Goal: Understand process/instructions: Learn about a topic

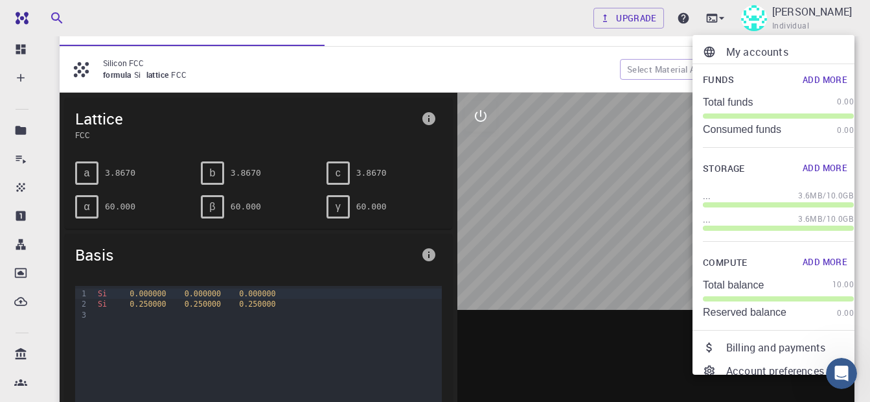
scroll to position [113, 0]
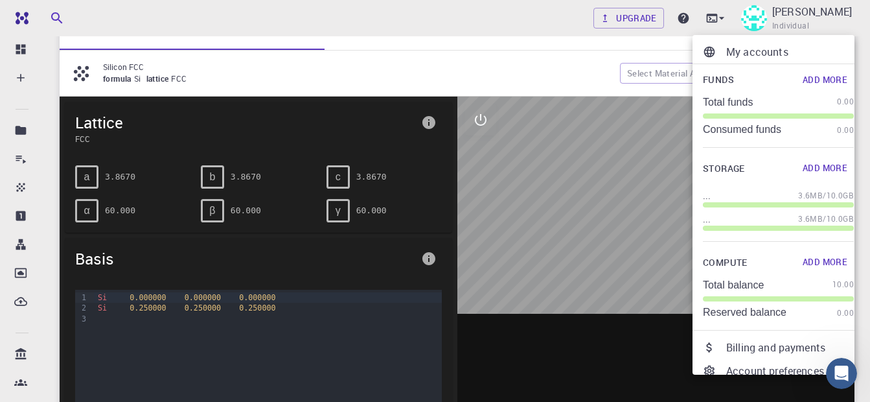
drag, startPoint x: 654, startPoint y: 196, endPoint x: 629, endPoint y: 205, distance: 26.6
click at [629, 205] on div at bounding box center [435, 201] width 870 height 402
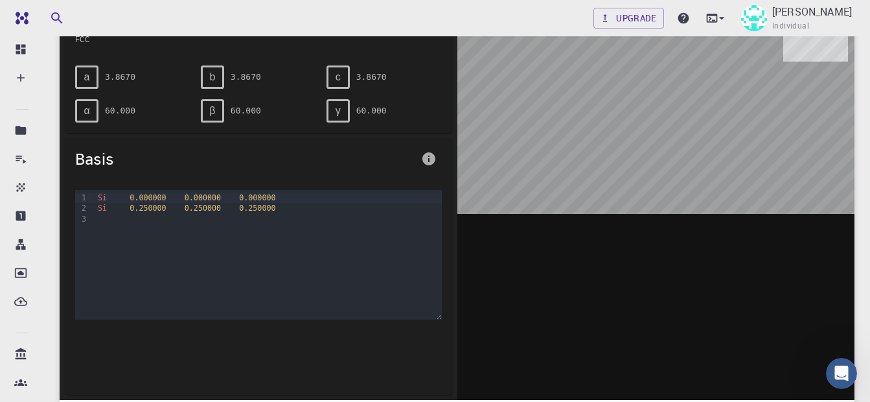
scroll to position [216, 0]
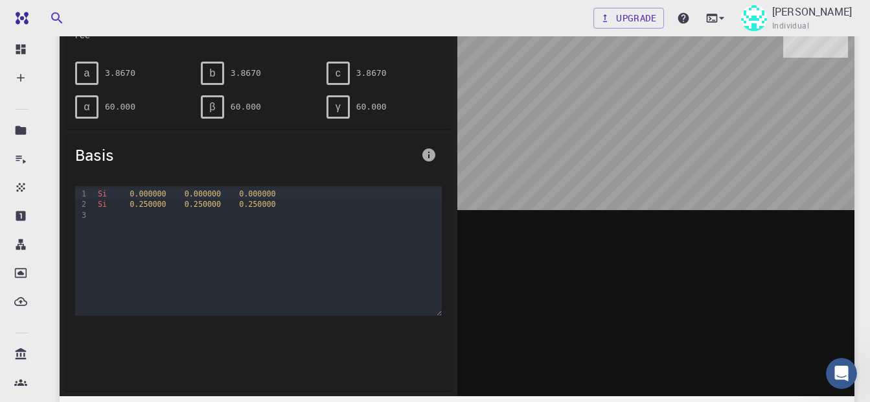
drag, startPoint x: 741, startPoint y: 109, endPoint x: 654, endPoint y: 192, distance: 120.0
click at [654, 192] on div at bounding box center [656, 194] width 398 height 403
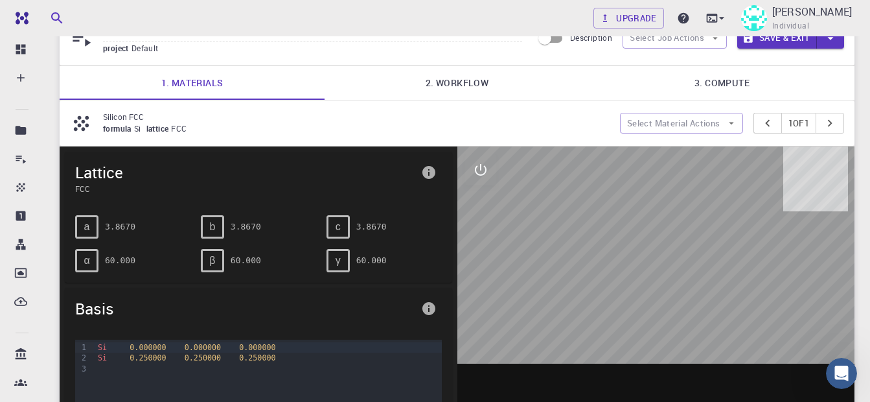
scroll to position [73, 0]
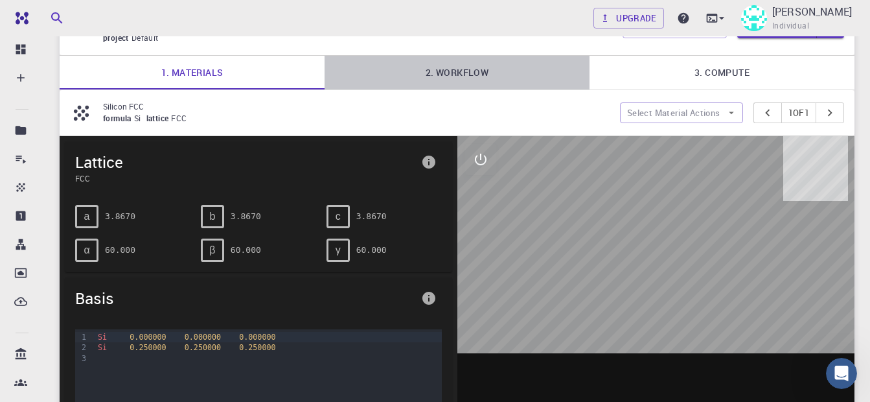
click at [479, 71] on link "2. Workflow" at bounding box center [457, 73] width 265 height 34
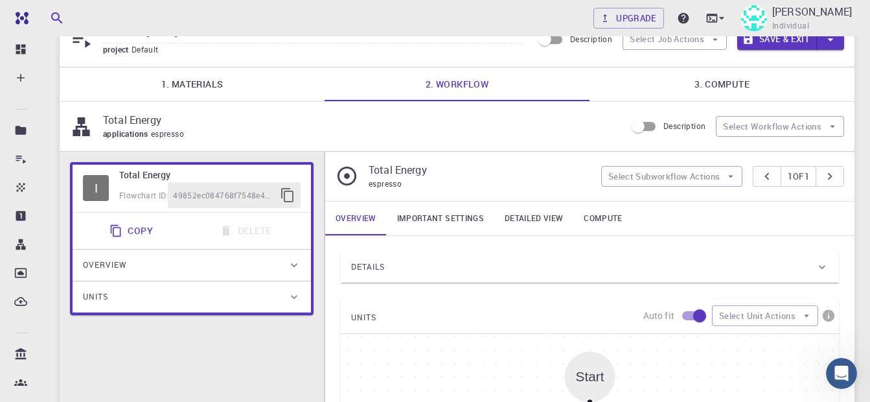
scroll to position [34, 0]
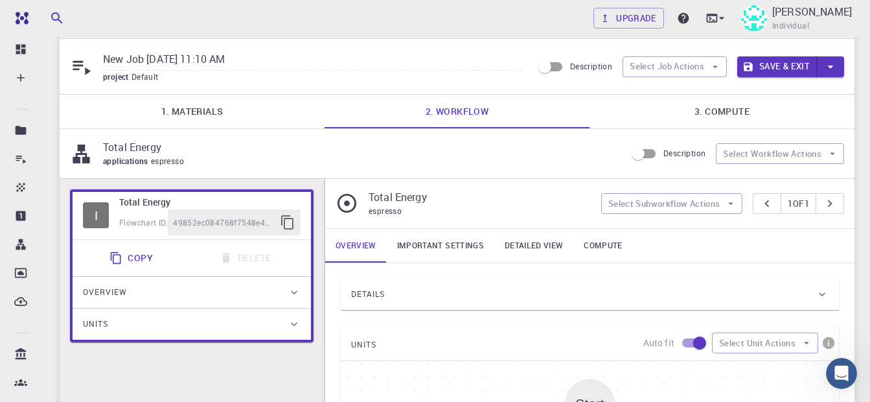
click at [225, 106] on link "1. Materials" at bounding box center [192, 112] width 265 height 34
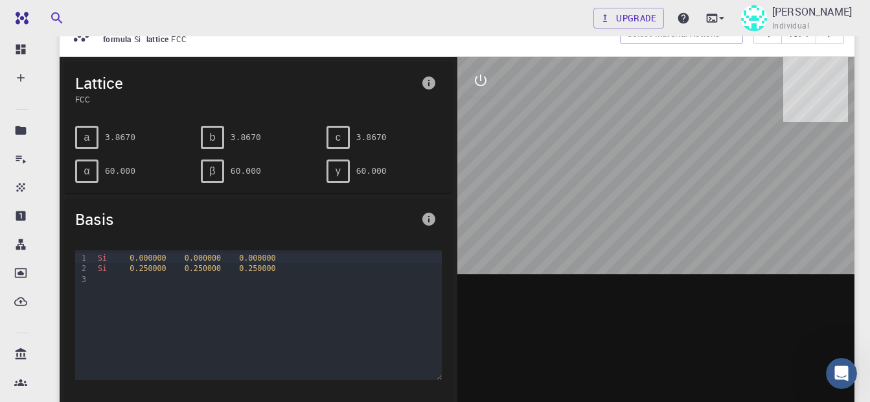
scroll to position [117, 0]
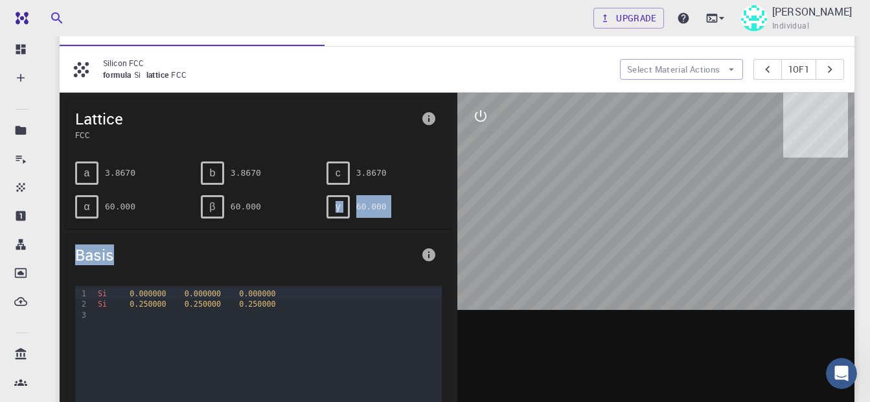
drag, startPoint x: 316, startPoint y: 202, endPoint x: 358, endPoint y: 241, distance: 57.3
click at [358, 241] on div "Lattice FCC a 3.8670 b 3.8670 c 3.8670 α 60.000 β 60.000 γ 60.000 Basis 9 1 2 3…" at bounding box center [259, 294] width 398 height 403
click at [711, 69] on button "Select Material Actions" at bounding box center [681, 69] width 123 height 21
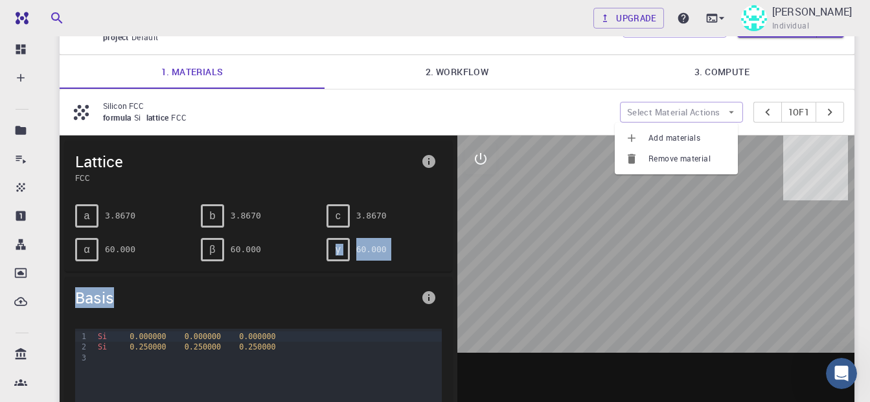
scroll to position [69, 0]
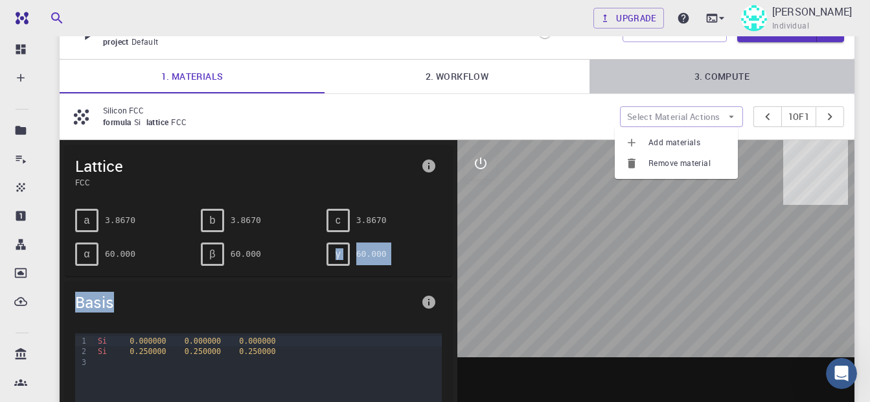
click at [711, 74] on link "3. Compute" at bounding box center [722, 77] width 265 height 34
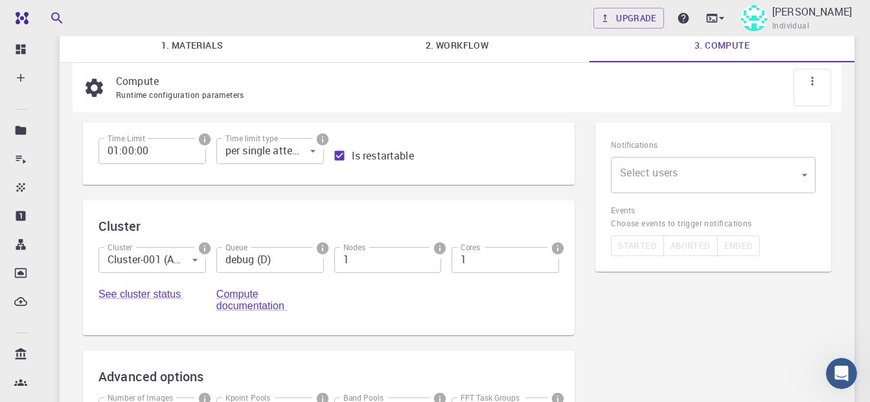
scroll to position [93, 0]
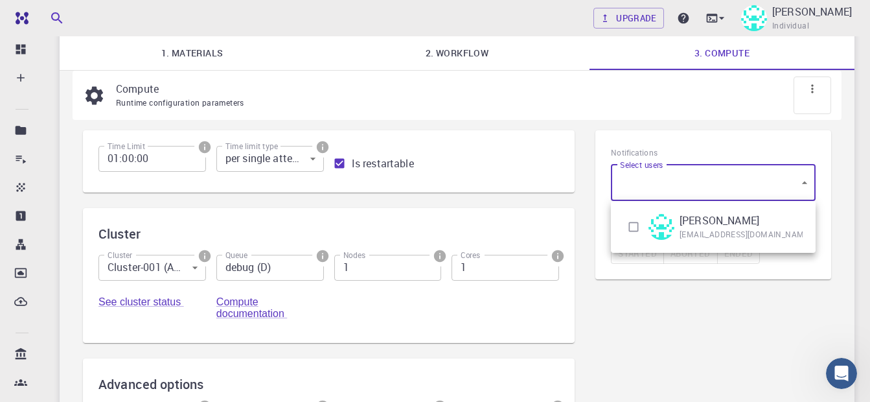
click at [803, 171] on body "Free Dashboard Create New Job New Material Create Material Upload File Import f…" at bounding box center [435, 266] width 870 height 719
click at [652, 378] on div at bounding box center [435, 201] width 870 height 402
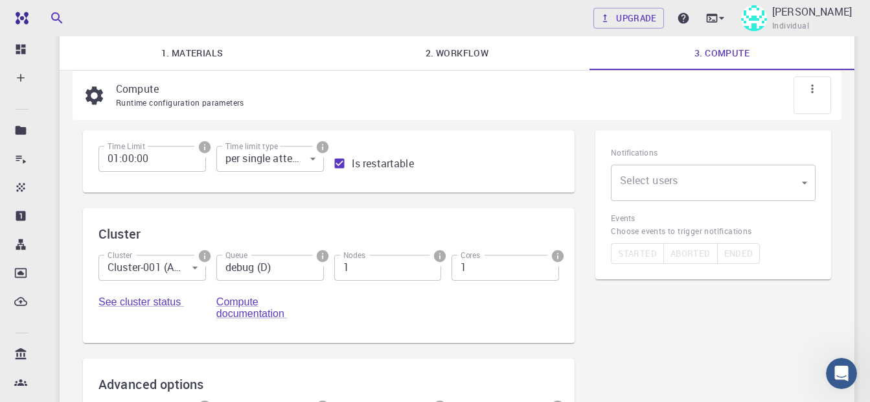
click at [652, 378] on div "Notifications Select users ​ Select users Events Choose events to trigger notif…" at bounding box center [713, 319] width 257 height 399
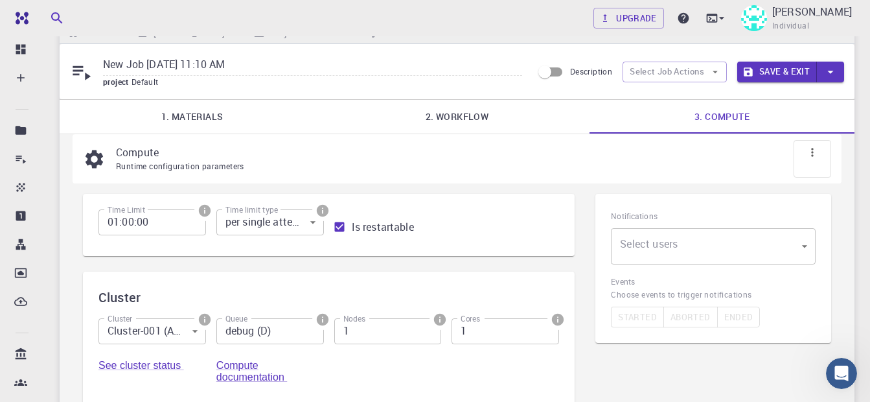
scroll to position [28, 0]
click at [650, 70] on button "Select Job Actions" at bounding box center [675, 73] width 104 height 21
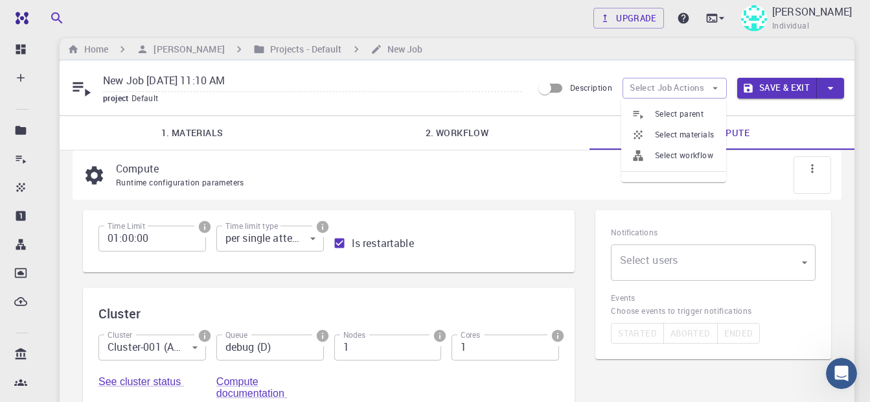
scroll to position [0, 0]
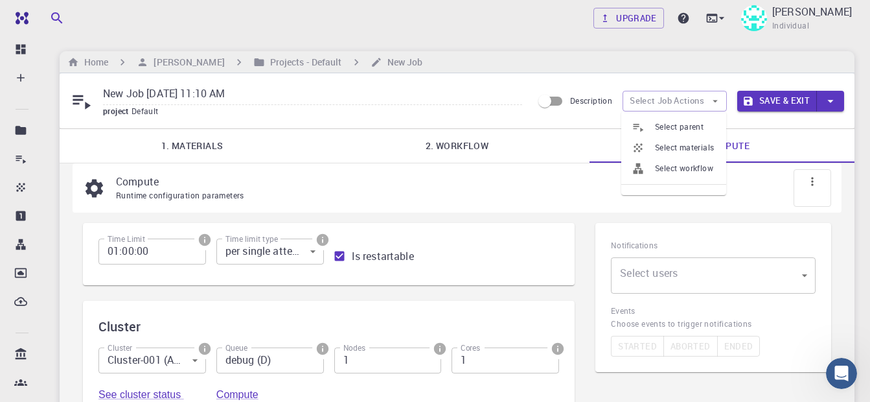
click at [86, 103] on icon at bounding box center [82, 102] width 18 height 14
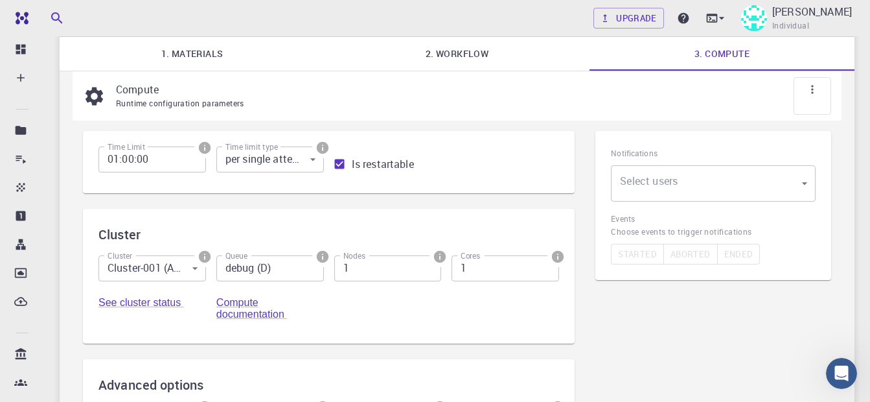
scroll to position [104, 0]
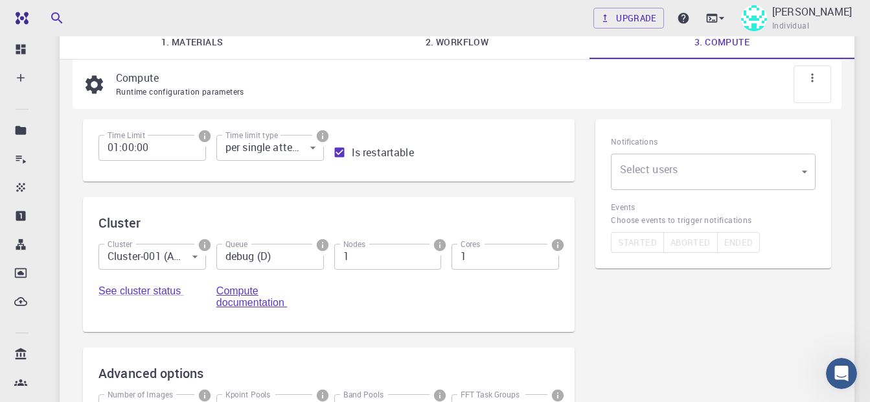
click at [226, 301] on link "Compute documentation" at bounding box center [251, 296] width 71 height 23
